Goal: Check status

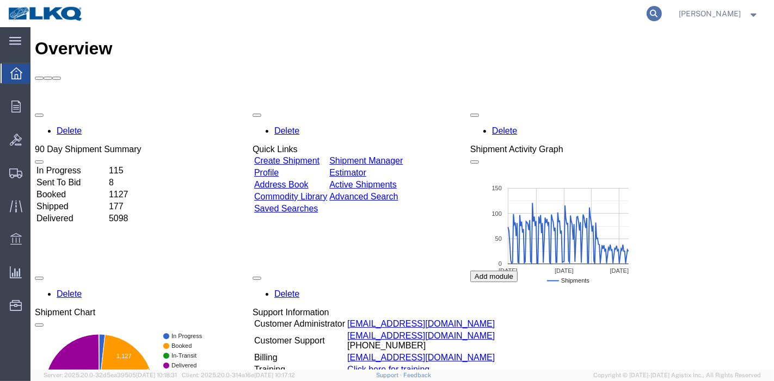
click at [659, 12] on icon at bounding box center [653, 13] width 15 height 15
click at [608, 15] on input "search" at bounding box center [481, 14] width 331 height 26
paste input "56292385"
type input "56292385"
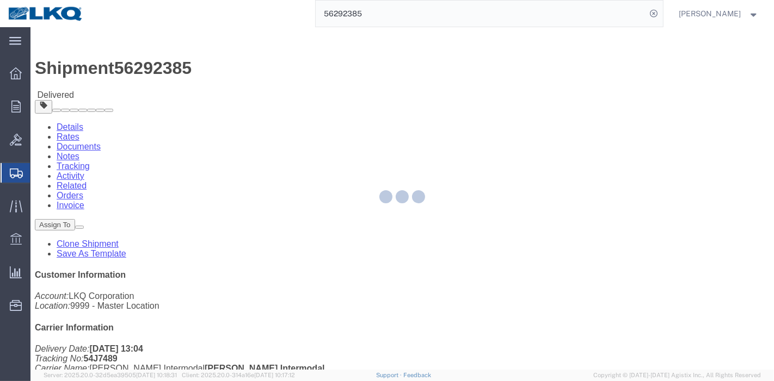
click at [104, 67] on div at bounding box center [401, 198] width 743 height 343
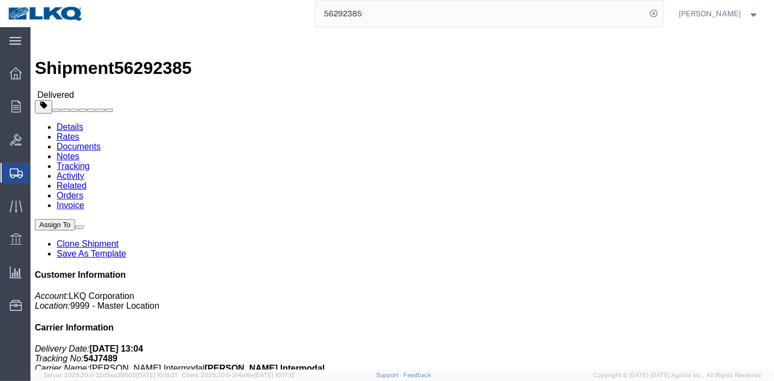
click link "Rates"
